Goal: Task Accomplishment & Management: Complete application form

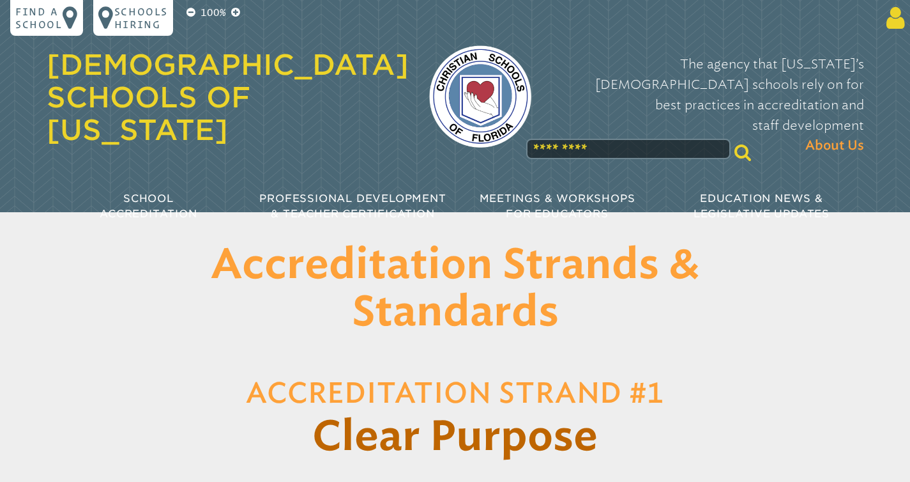
type input "**********"
click at [900, 25] on icon at bounding box center [894, 18] width 24 height 26
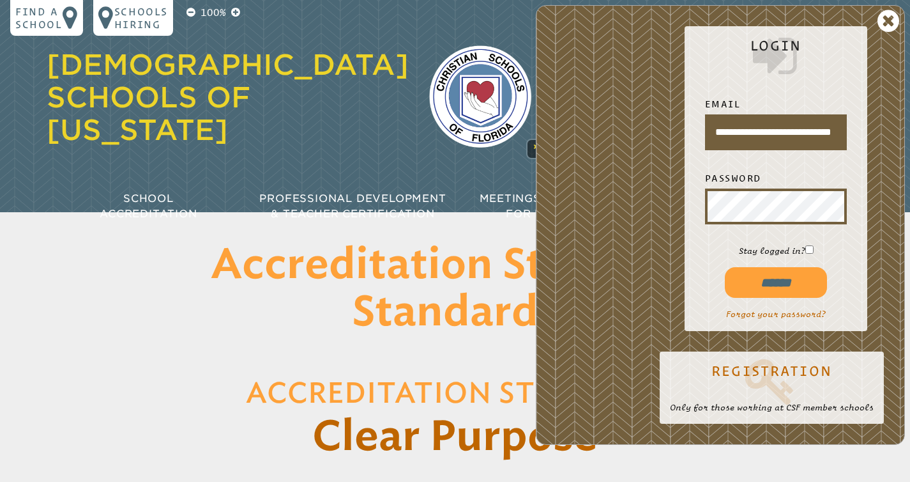
click at [773, 284] on input "******" at bounding box center [776, 282] width 102 height 31
type input "**********"
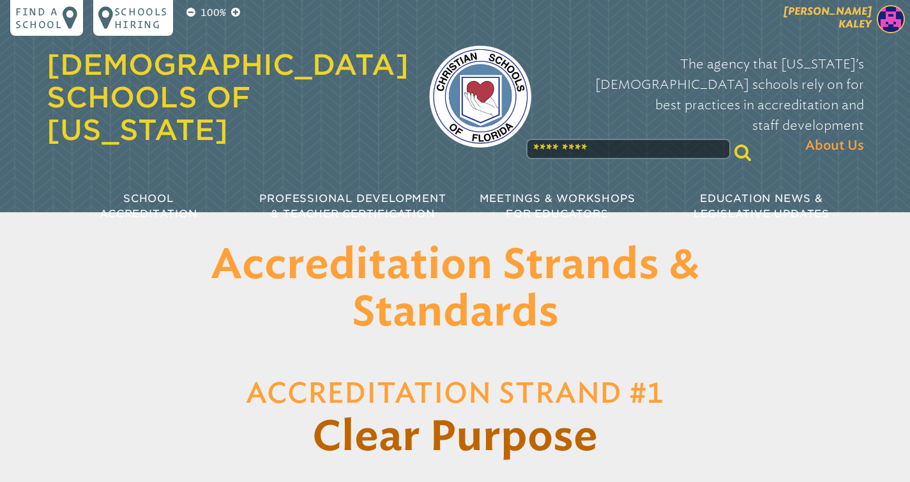
click at [867, 26] on span "[PERSON_NAME]" at bounding box center [828, 17] width 88 height 25
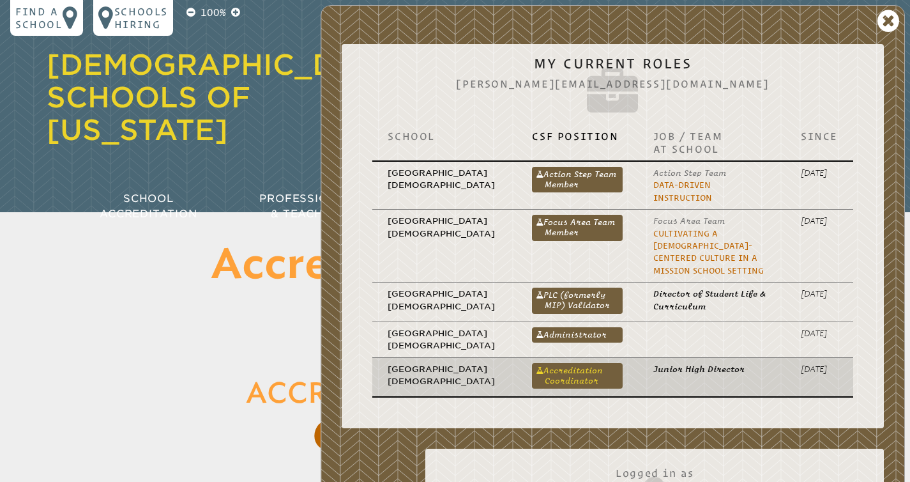
click at [534, 374] on link "Accreditation Coordinator" at bounding box center [577, 376] width 90 height 26
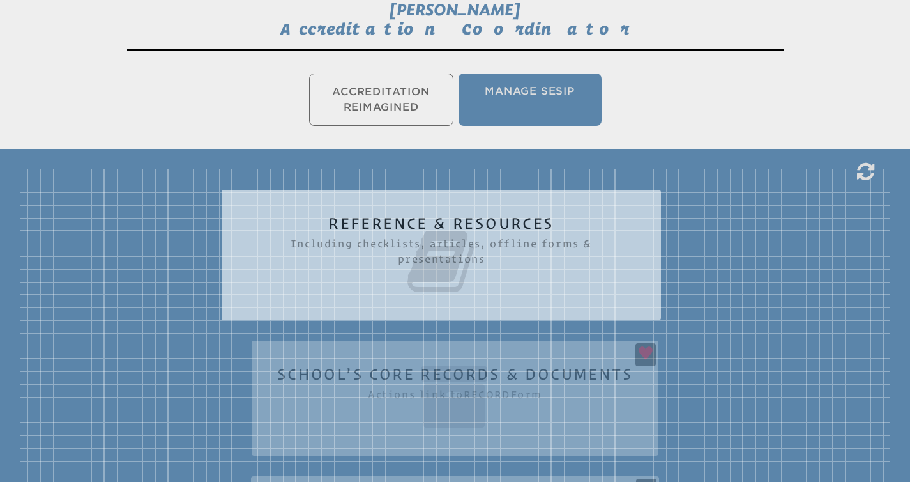
scroll to position [366, 0]
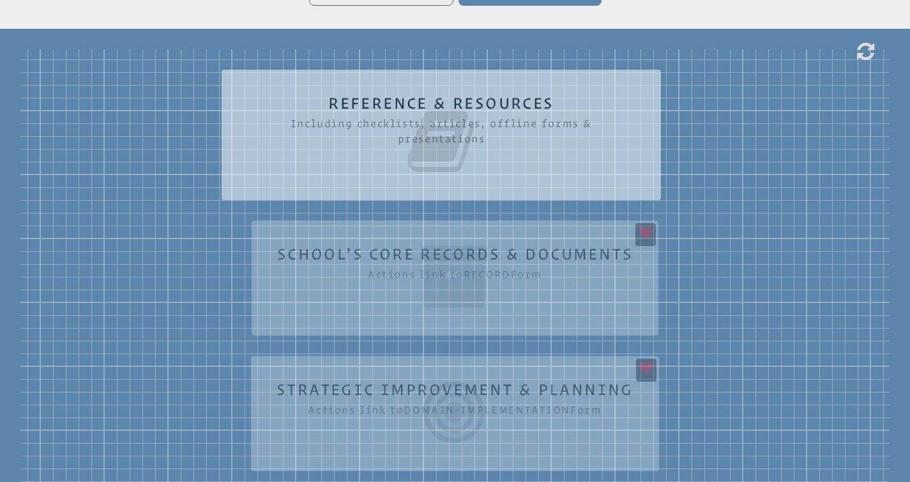
click at [386, 273] on div "Reference & Resources Including checklists, articles, offline forms & presentat…" at bounding box center [455, 270] width 870 height 442
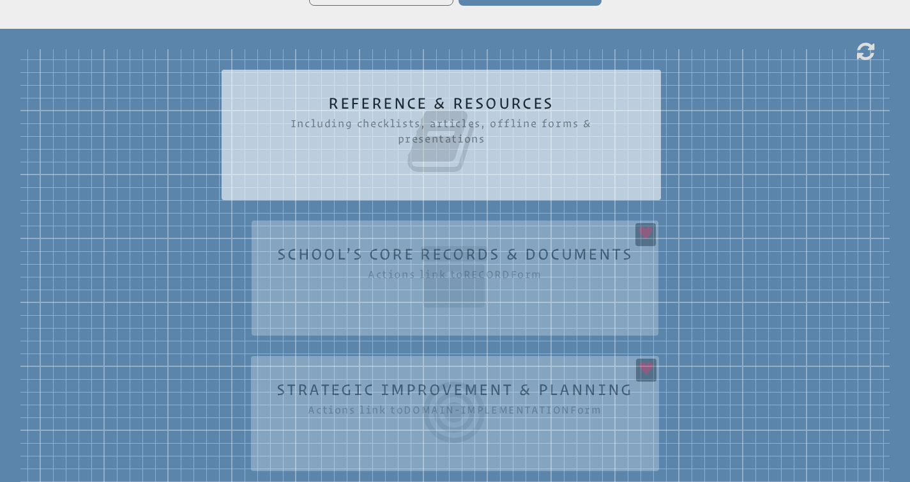
click at [460, 133] on icon at bounding box center [441, 141] width 388 height 72
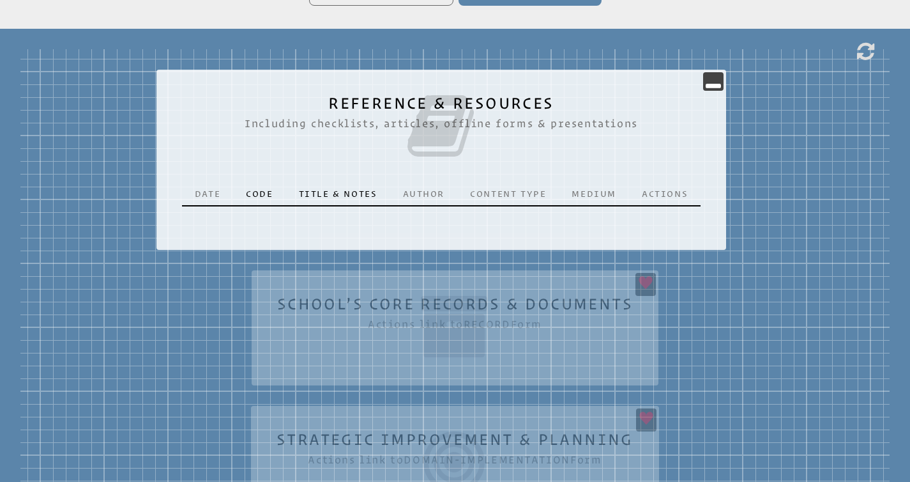
click at [405, 344] on div "Reference & Resources Including checklists, articles, offline forms & presentat…" at bounding box center [455, 295] width 870 height 492
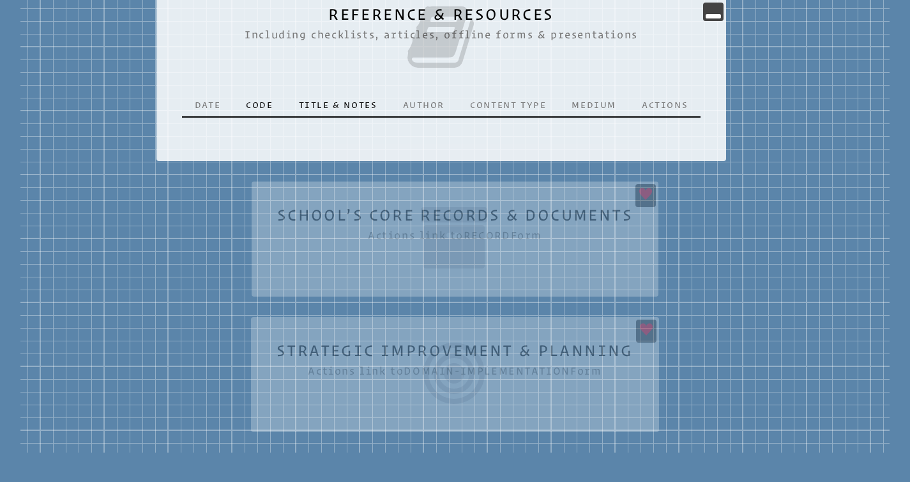
scroll to position [678, 0]
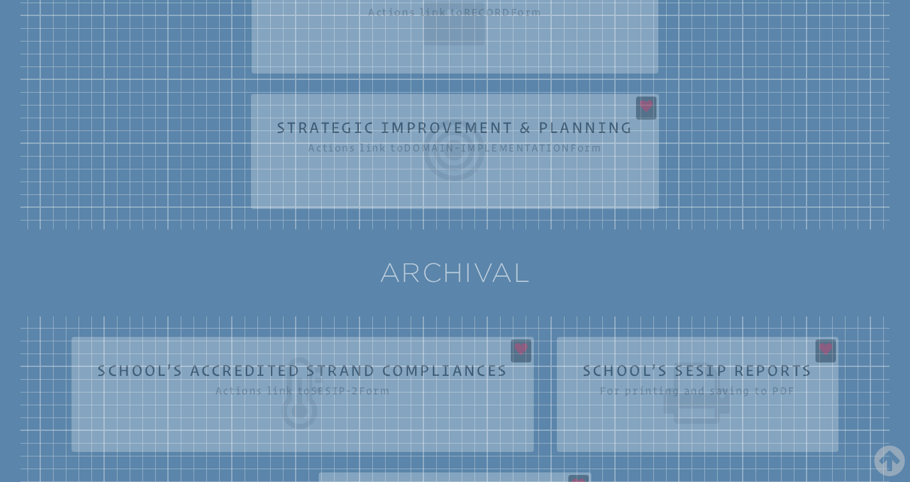
click at [365, 357] on div "sesip-2 School’s Accredited Strand Compliances Actions link to sesip-2 Form Sch…" at bounding box center [455, 461] width 870 height 291
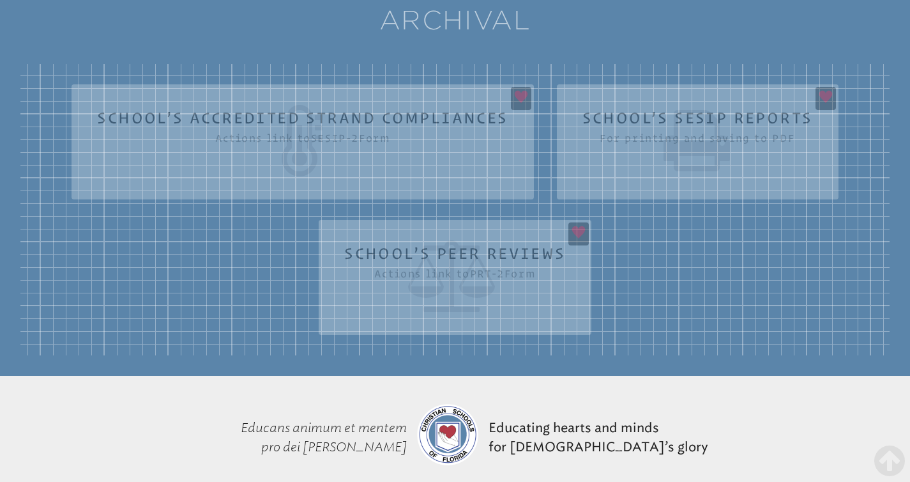
click at [410, 256] on div "sesip-2 School’s Accredited Strand Compliances Actions link to sesip-2 Form Sch…" at bounding box center [455, 209] width 870 height 291
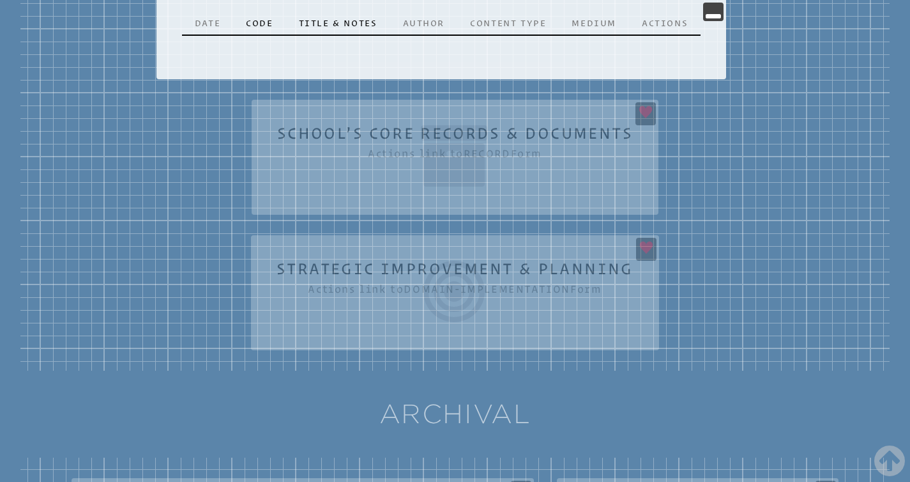
scroll to position [0, 0]
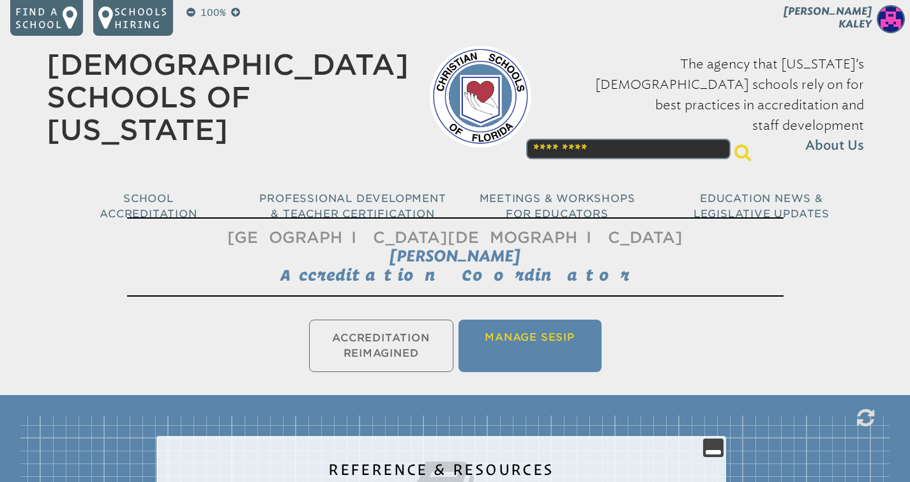
click at [513, 338] on li "Manage SESIP" at bounding box center [530, 345] width 143 height 52
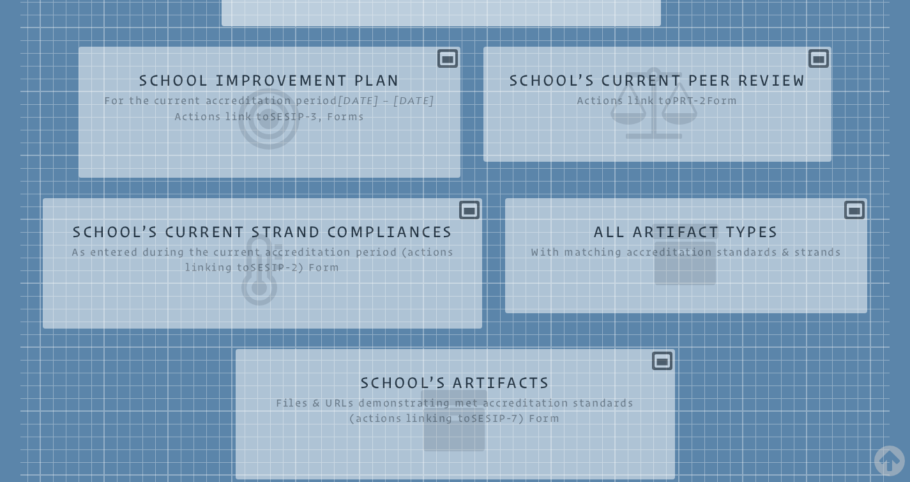
scroll to position [612, 0]
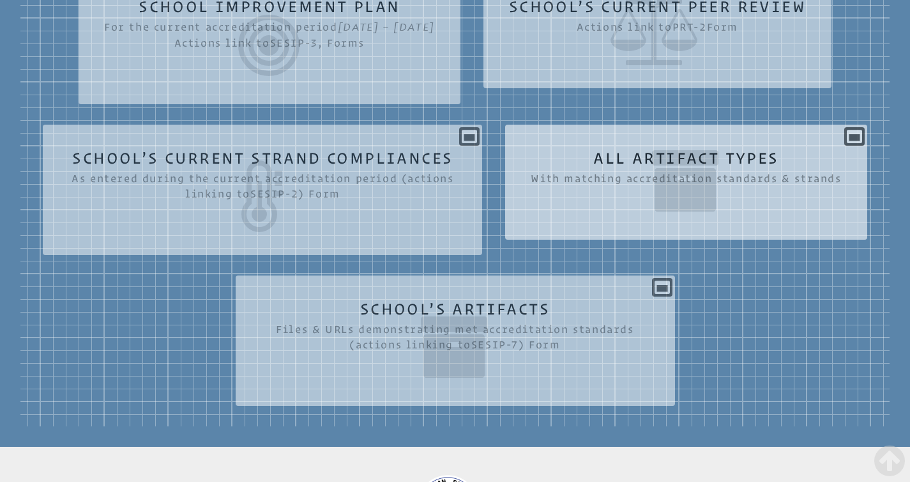
click at [623, 188] on icon at bounding box center [686, 181] width 310 height 72
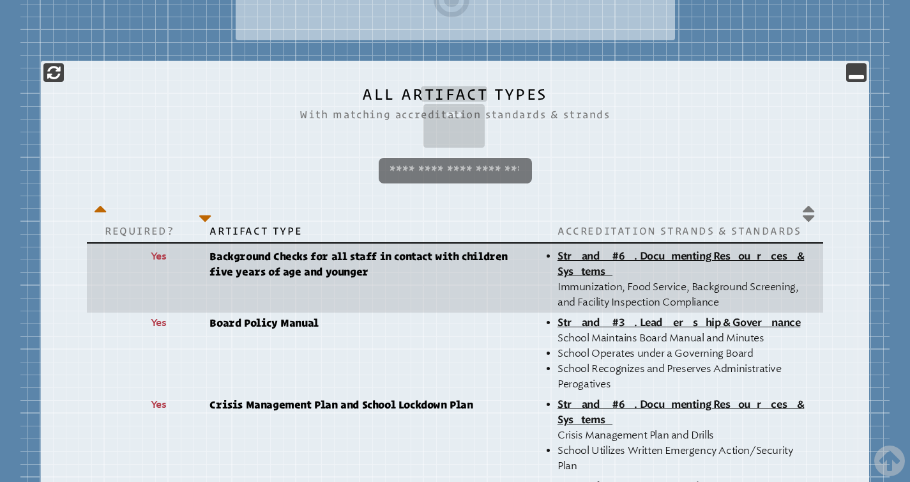
scroll to position [0, 0]
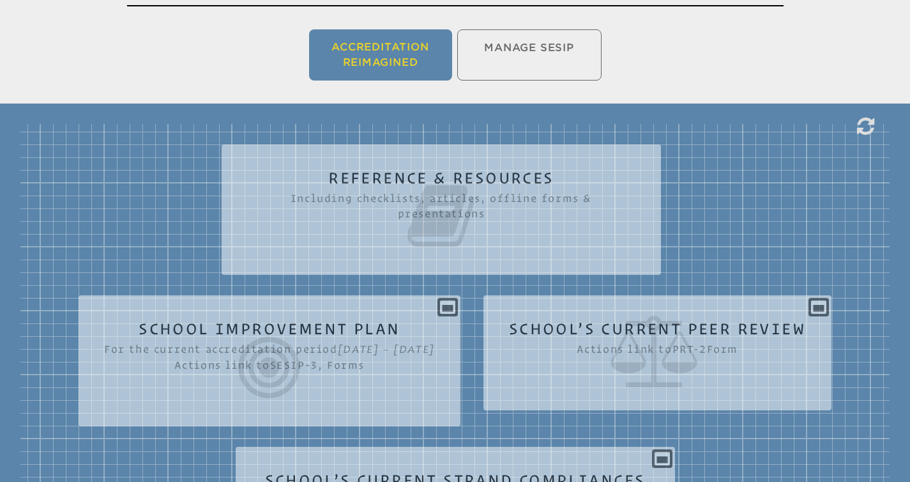
click at [398, 63] on li "Accreditation Reimagined" at bounding box center [380, 54] width 143 height 51
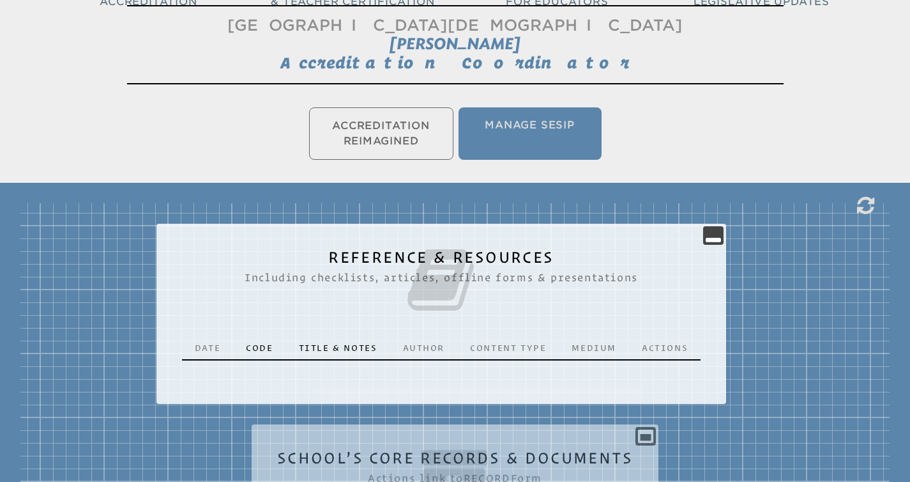
scroll to position [330, 0]
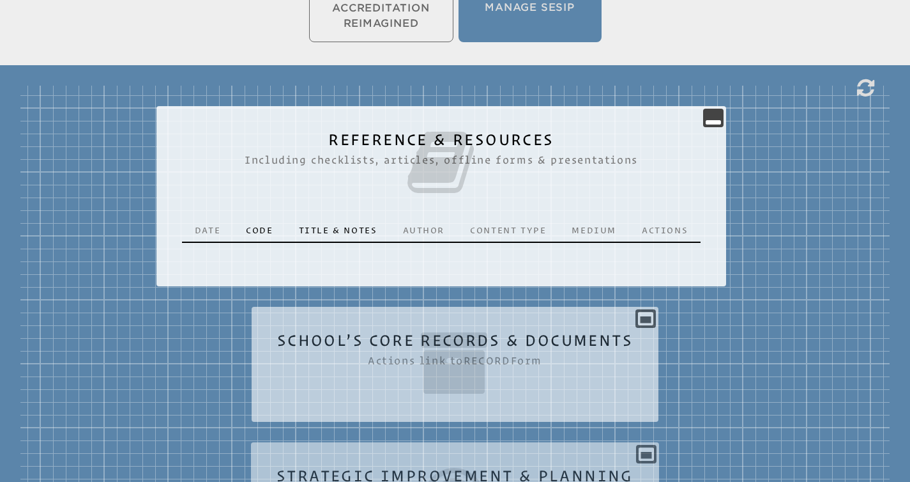
click at [461, 352] on icon at bounding box center [455, 363] width 356 height 72
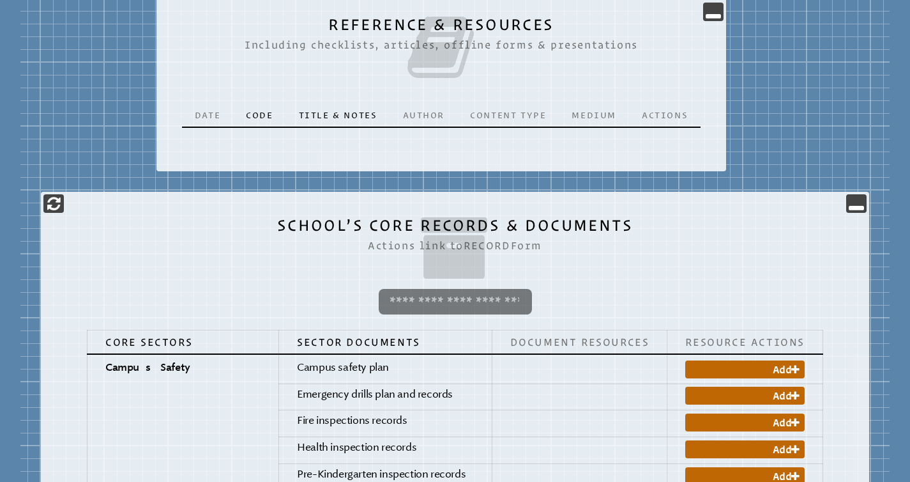
scroll to position [721, 0]
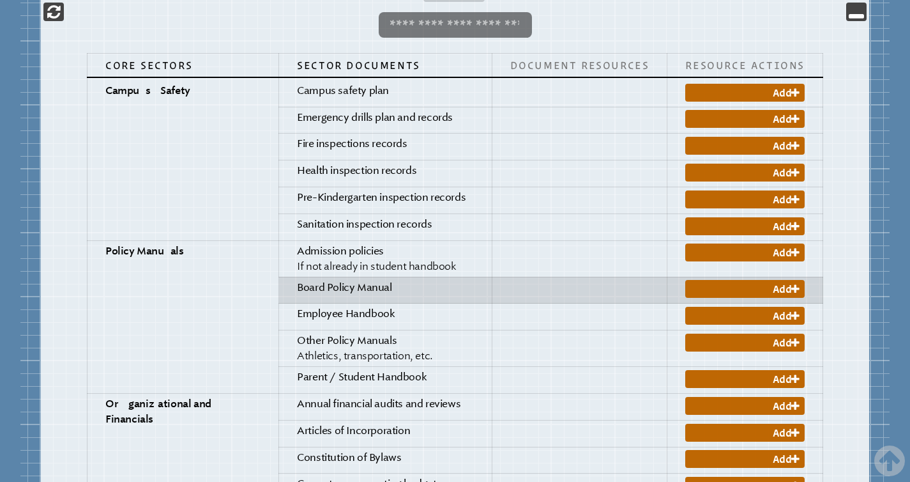
click at [297, 293] on span "Board Policy Manual" at bounding box center [344, 287] width 95 height 12
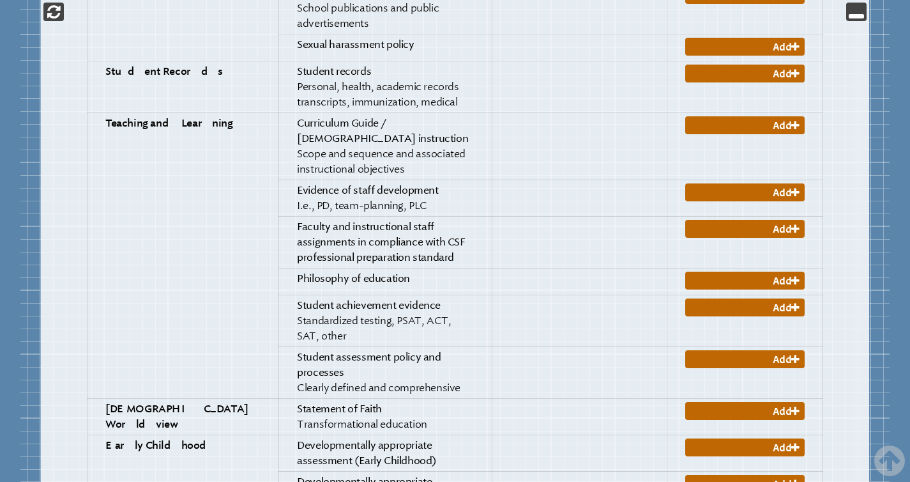
scroll to position [1750, 0]
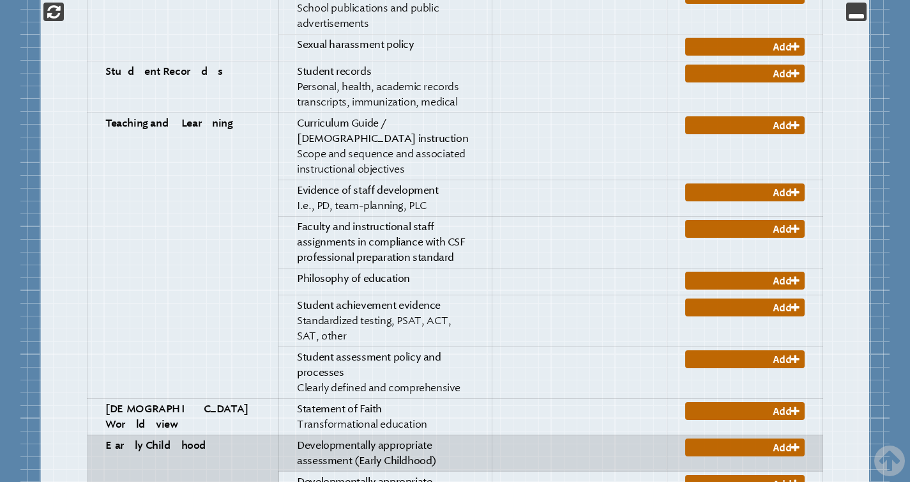
click at [333, 438] on p "Developmentally appropriate assessment (Early Childhood)" at bounding box center [385, 453] width 176 height 31
click at [778, 438] on link "Add" at bounding box center [745, 447] width 119 height 18
